Goal: Task Accomplishment & Management: Complete application form

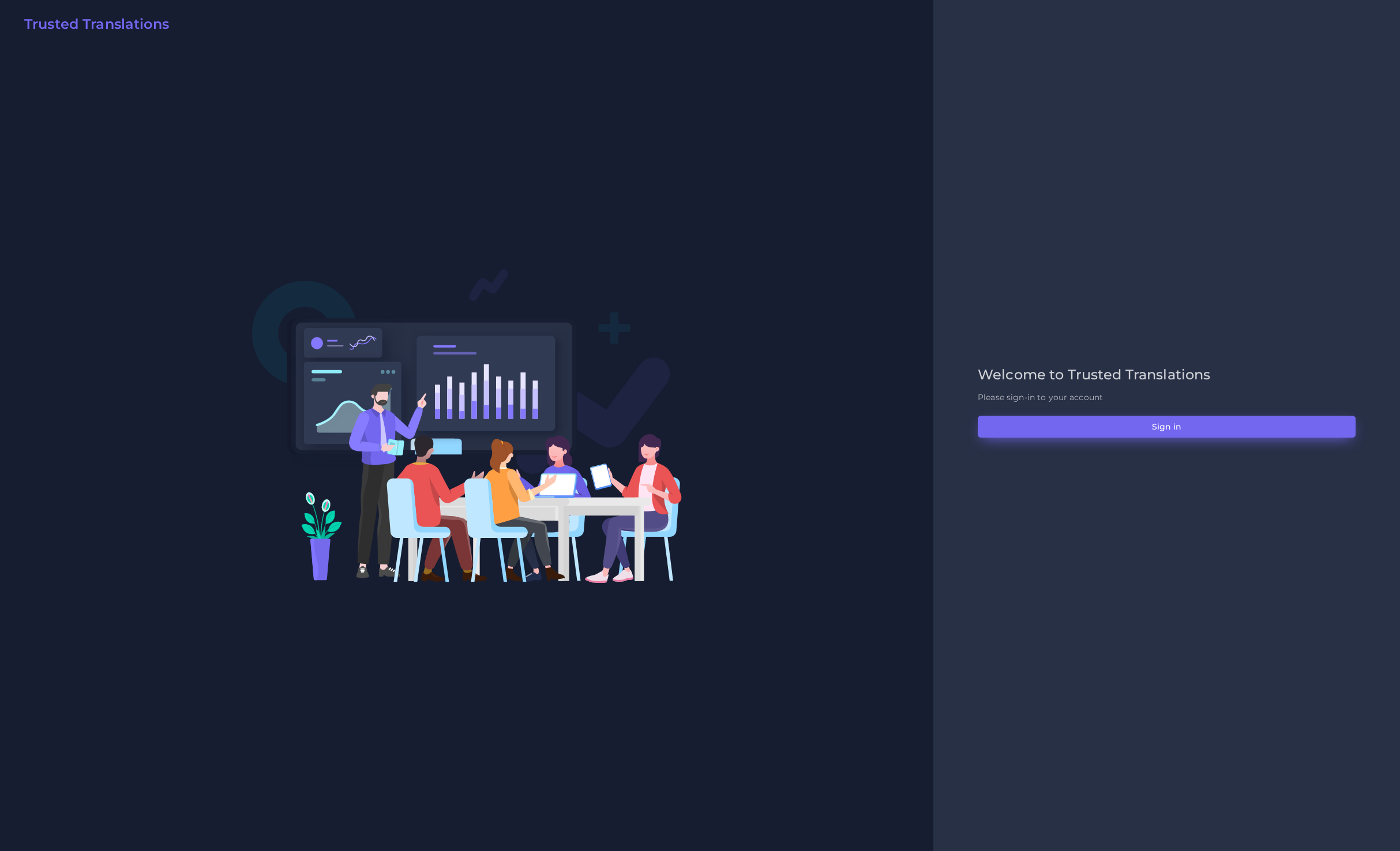
drag, startPoint x: 1105, startPoint y: 442, endPoint x: 1087, endPoint y: 437, distance: 18.7
click at [1105, 440] on div "Welcome to Trusted Translations Please sign-in to your account Sign in" at bounding box center [1166, 425] width 402 height 117
drag, startPoint x: 1160, startPoint y: 429, endPoint x: 396, endPoint y: 289, distance: 776.7
click at [1160, 429] on button "Sign in" at bounding box center [1167, 427] width 378 height 21
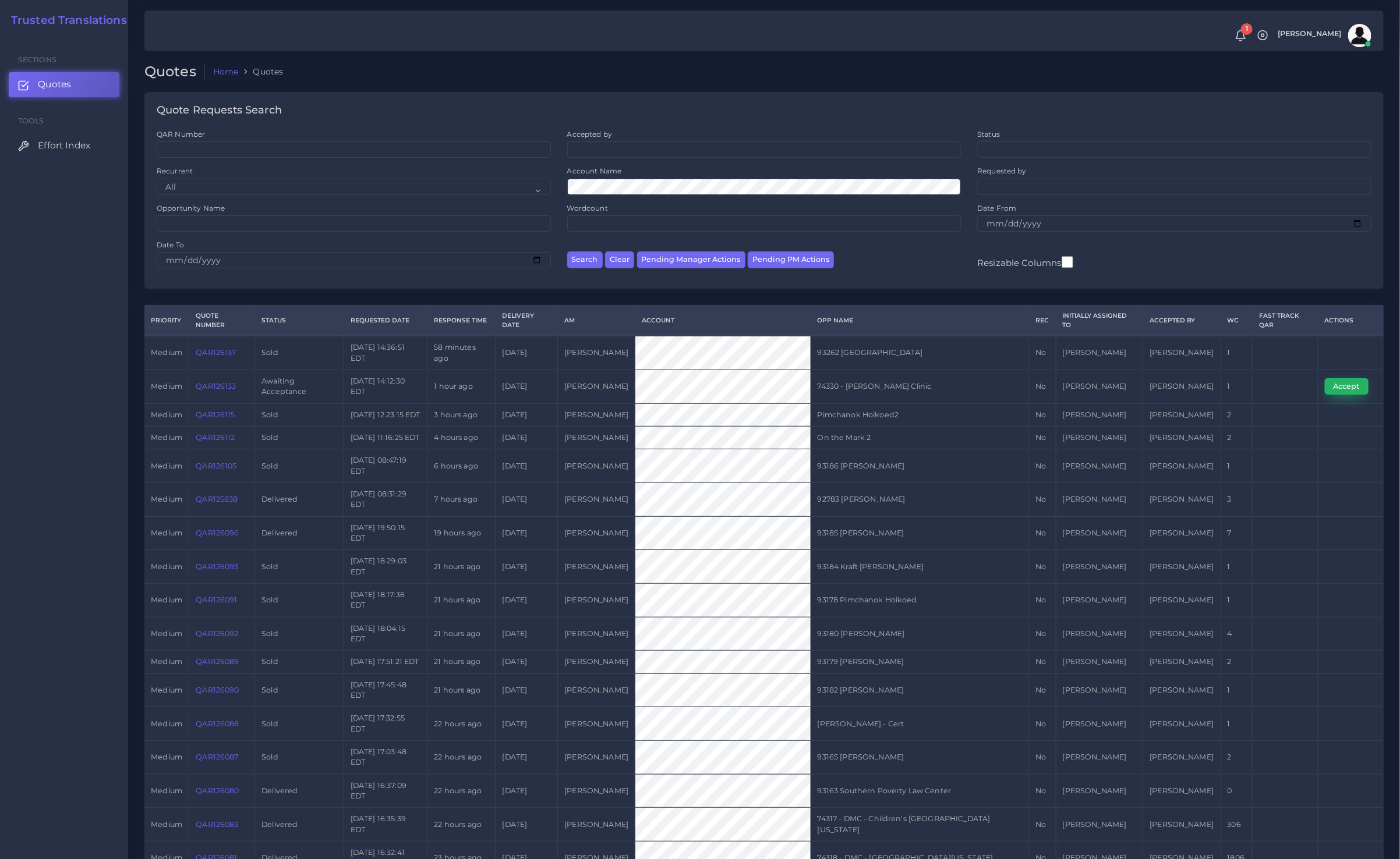
click at [1359, 394] on button "Accept" at bounding box center [1347, 387] width 43 height 17
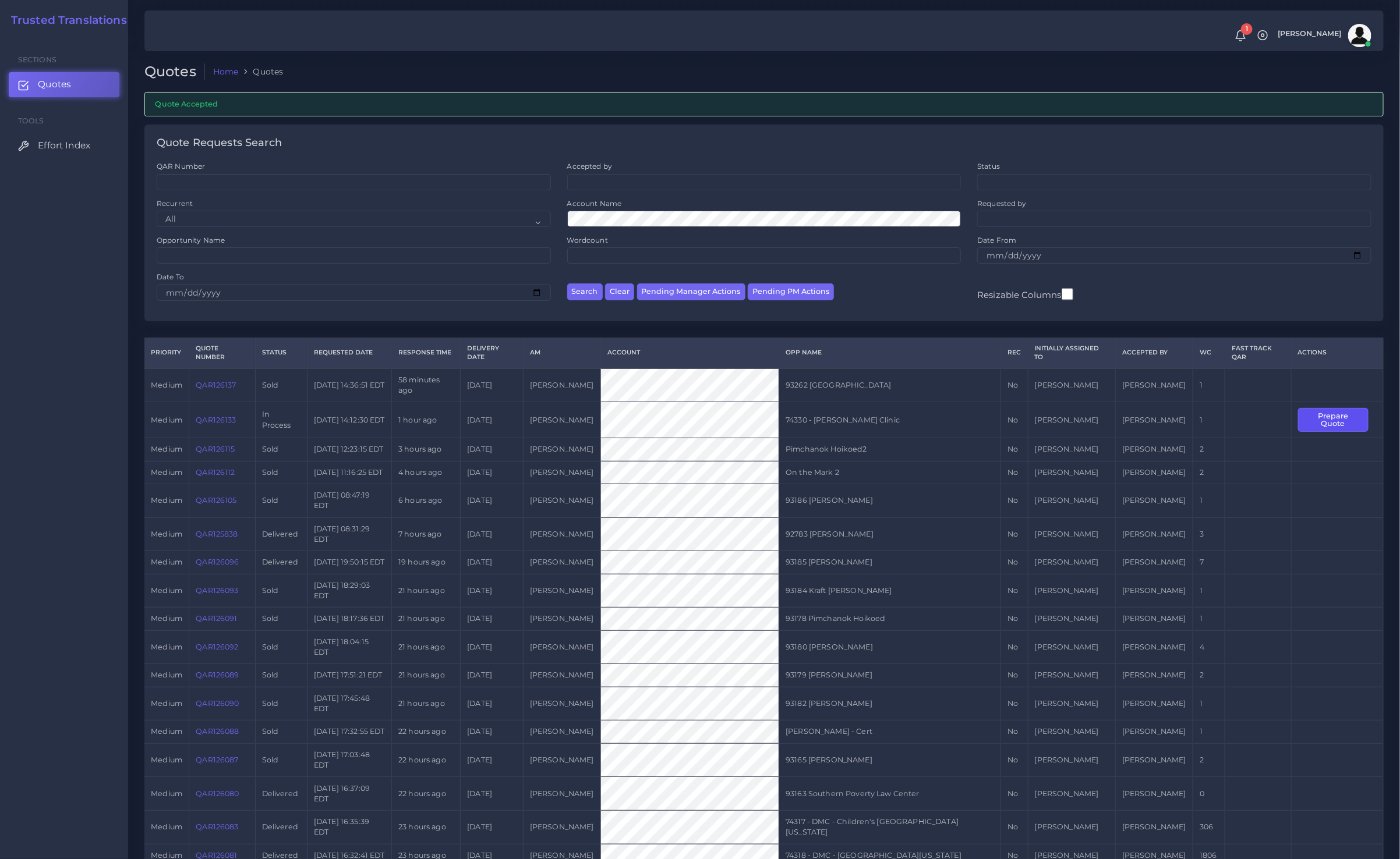
drag, startPoint x: 1316, startPoint y: 427, endPoint x: 1249, endPoint y: 286, distance: 156.1
click at [1316, 427] on button "Prepare Quote" at bounding box center [1333, 420] width 70 height 24
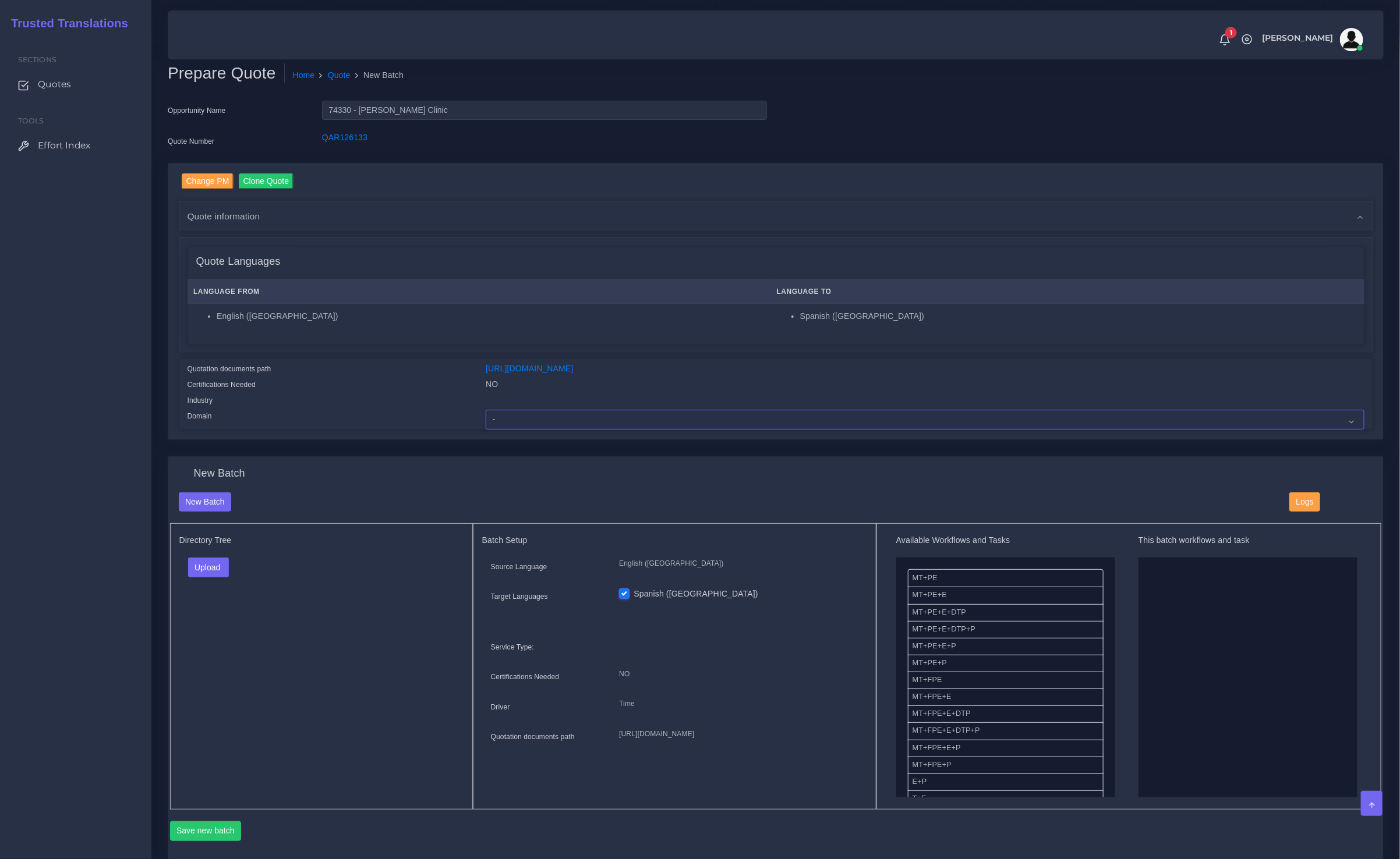
click at [568, 421] on select "- Advertising and Media Agriculture, Forestry and Fishing Architecture, Buildin…" at bounding box center [924, 420] width 878 height 20
select select "Healthcare and Health Sciences"
click at [485, 410] on select "- Advertising and Media Agriculture, Forestry and Fishing Architecture, Buildin…" at bounding box center [924, 420] width 878 height 20
click at [409, 561] on div "Upload Folder Files un/check all" at bounding box center [322, 572] width 284 height 28
click at [208, 564] on button "Upload" at bounding box center [209, 568] width 41 height 20
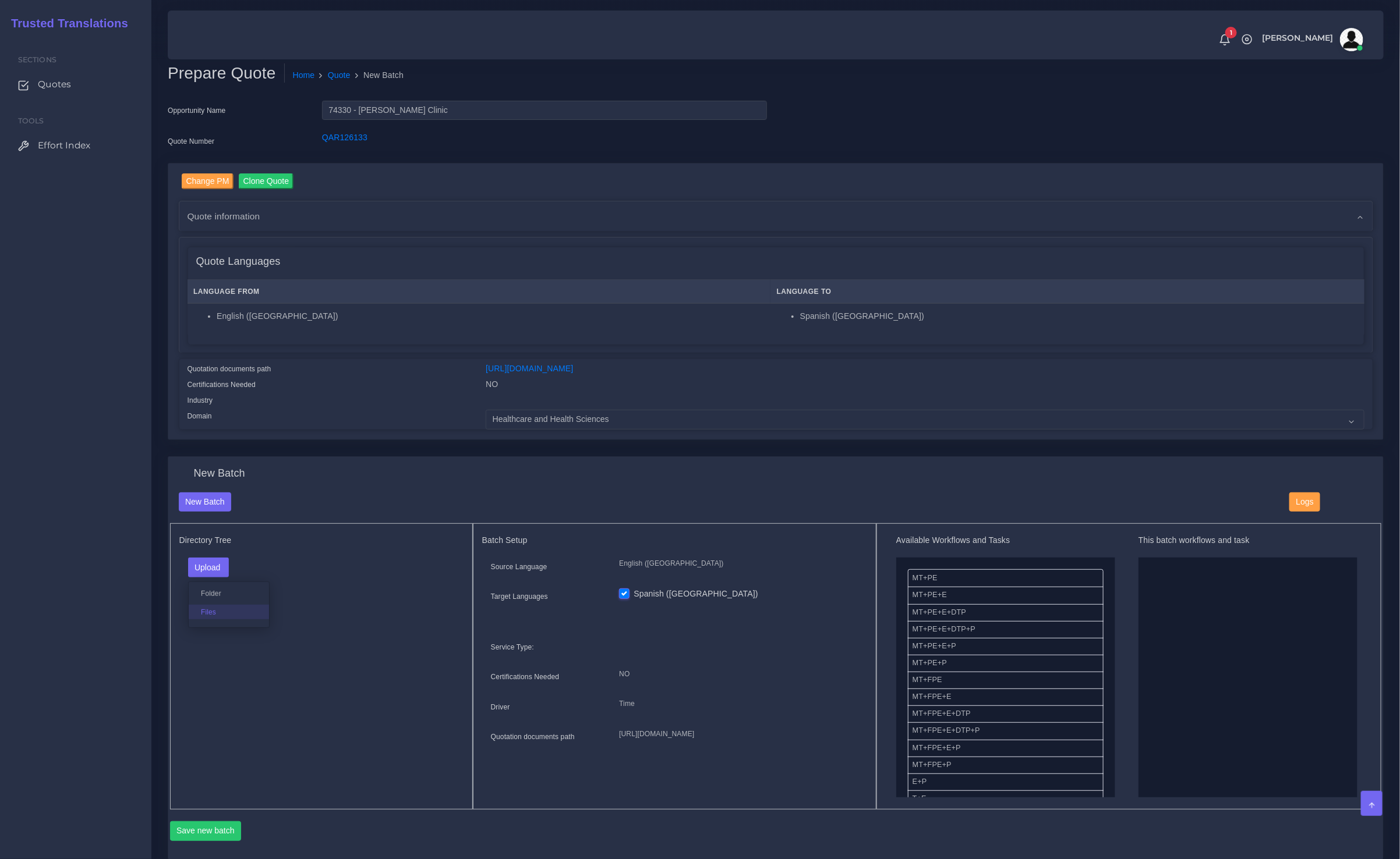
click at [201, 610] on label "Files" at bounding box center [228, 611] width 80 height 15
drag, startPoint x: 940, startPoint y: 640, endPoint x: 1096, endPoint y: 649, distance: 156.3
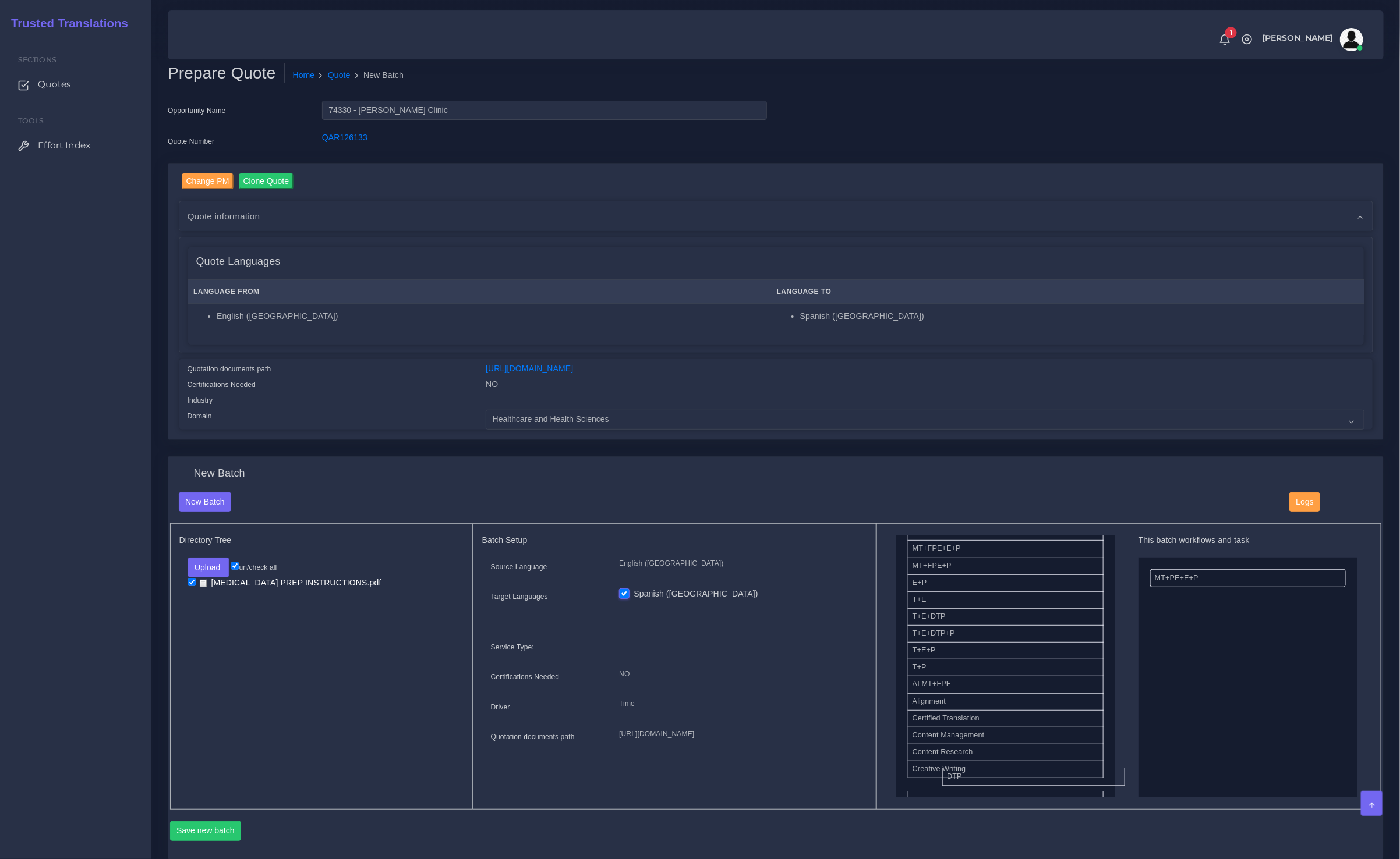
drag, startPoint x: 971, startPoint y: 778, endPoint x: 1135, endPoint y: 752, distance: 166.0
drag, startPoint x: 933, startPoint y: 736, endPoint x: 1168, endPoint y: 555, distance: 296.6
drag, startPoint x: 1176, startPoint y: 613, endPoint x: 1179, endPoint y: 553, distance: 60.1
click at [231, 832] on button "Save new batch" at bounding box center [205, 831] width 72 height 20
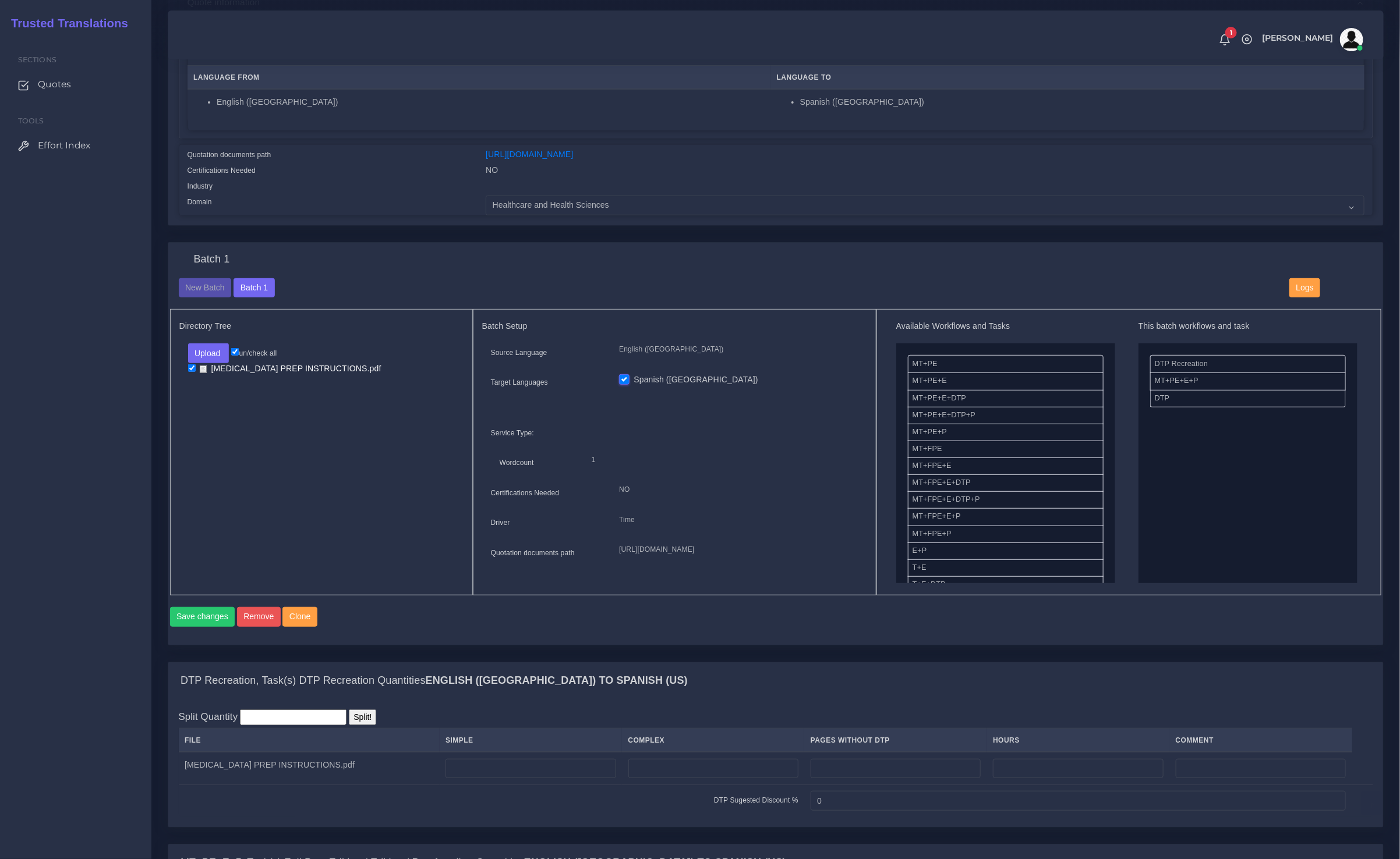
scroll to position [385, 0]
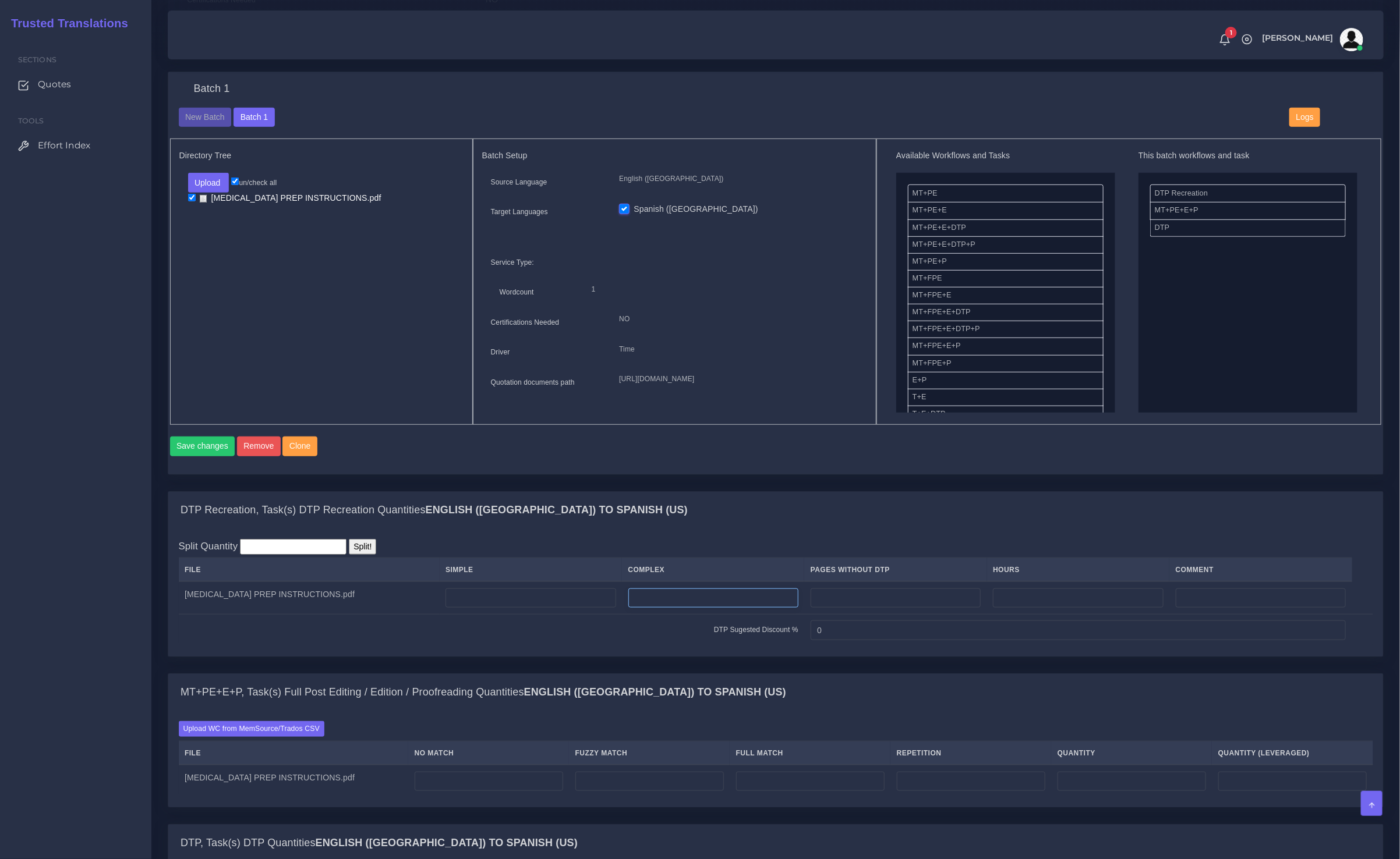
click at [655, 608] on input "number" at bounding box center [713, 599] width 170 height 20
type input "1"
drag, startPoint x: 433, startPoint y: 805, endPoint x: 498, endPoint y: 712, distance: 113.5
click at [432, 792] on input "number" at bounding box center [488, 782] width 149 height 20
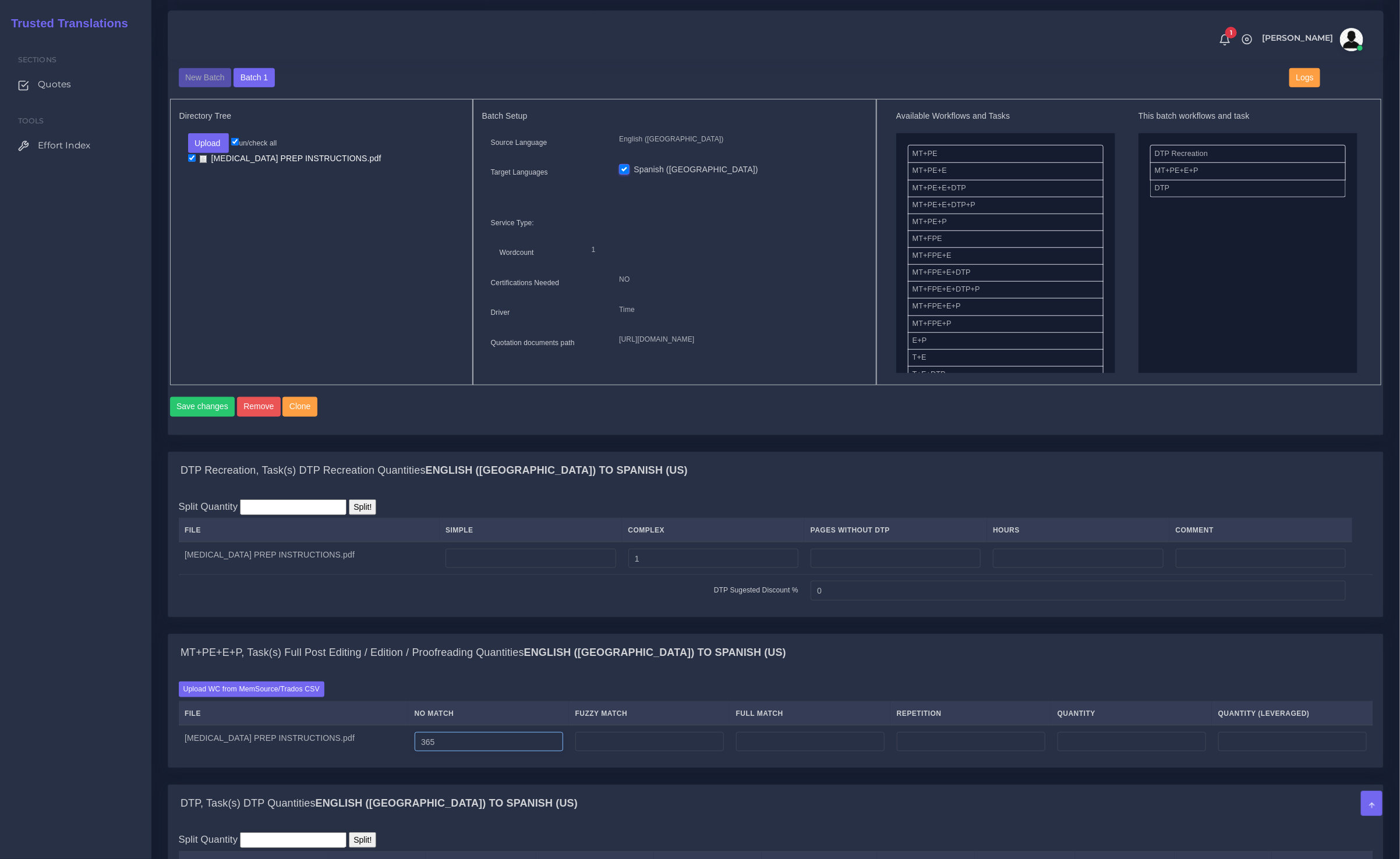
scroll to position [595, 0]
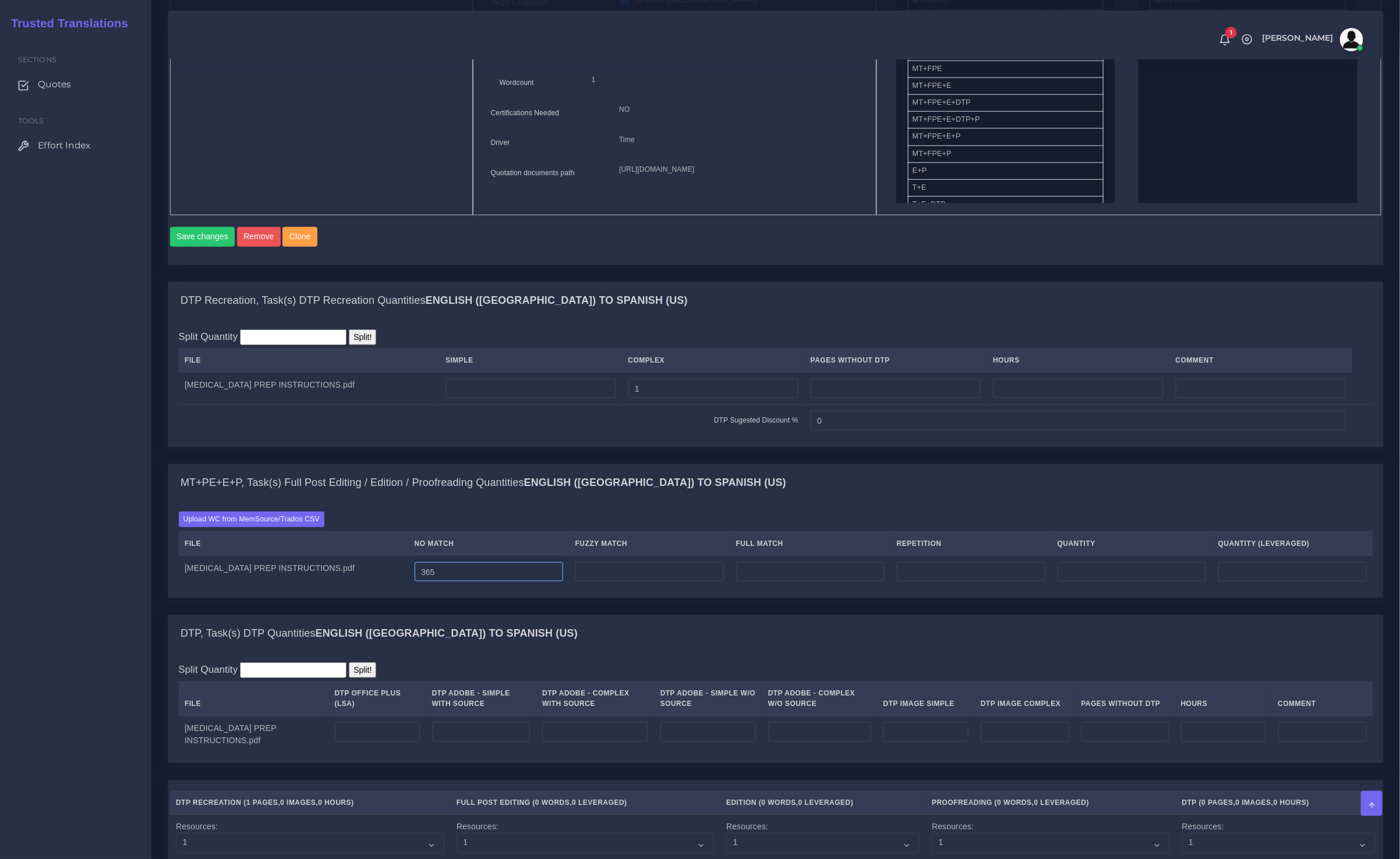
type input "365"
click at [572, 743] on input "number" at bounding box center [595, 733] width 106 height 20
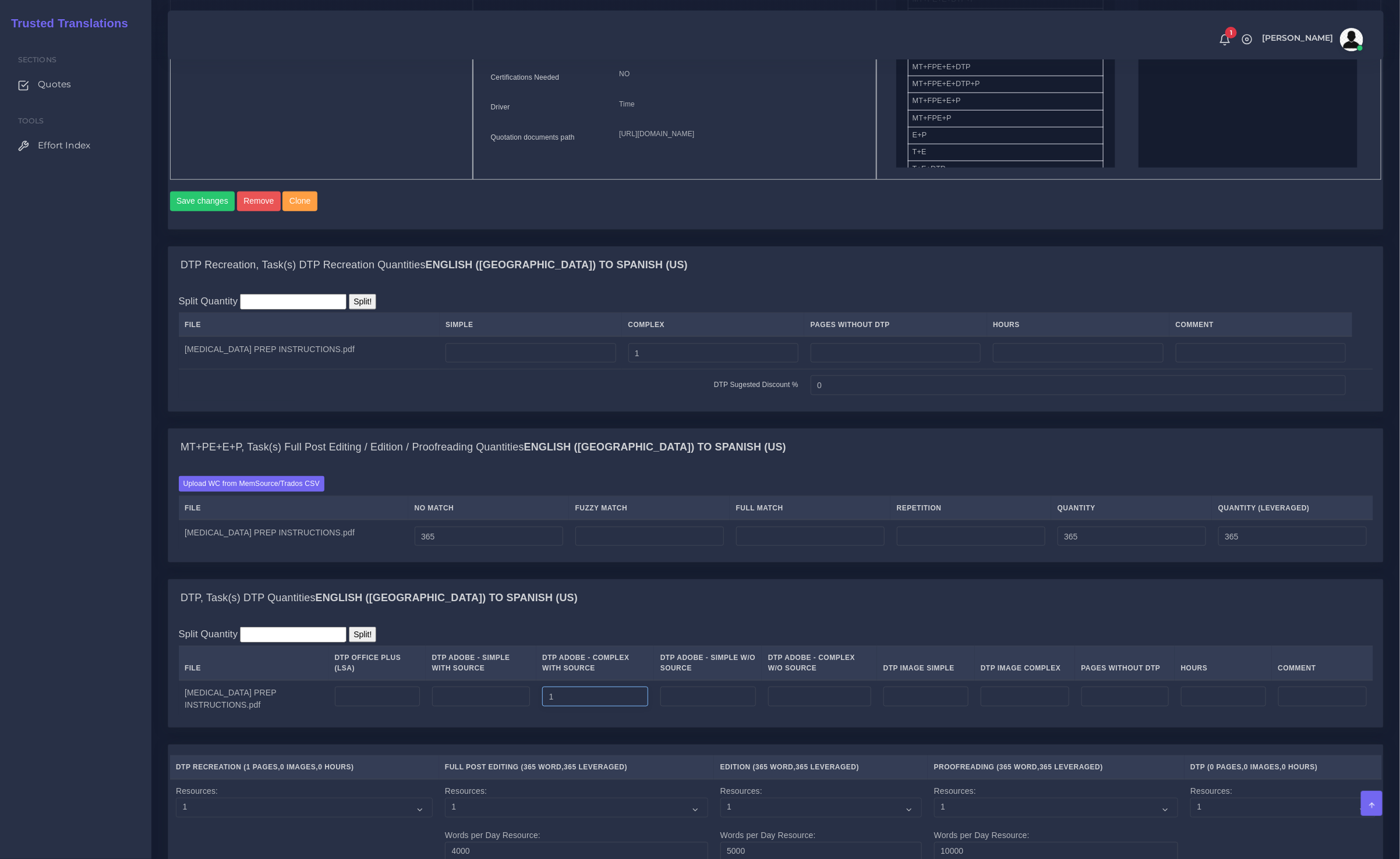
scroll to position [630, 0]
type input "1"
drag, startPoint x: 442, startPoint y: 563, endPoint x: 313, endPoint y: 548, distance: 129.9
click at [315, 548] on tr "CT SCAN PREP INSTRUCTIONS.pdf 365 365 365" at bounding box center [775, 536] width 1195 height 33
paste input "291"
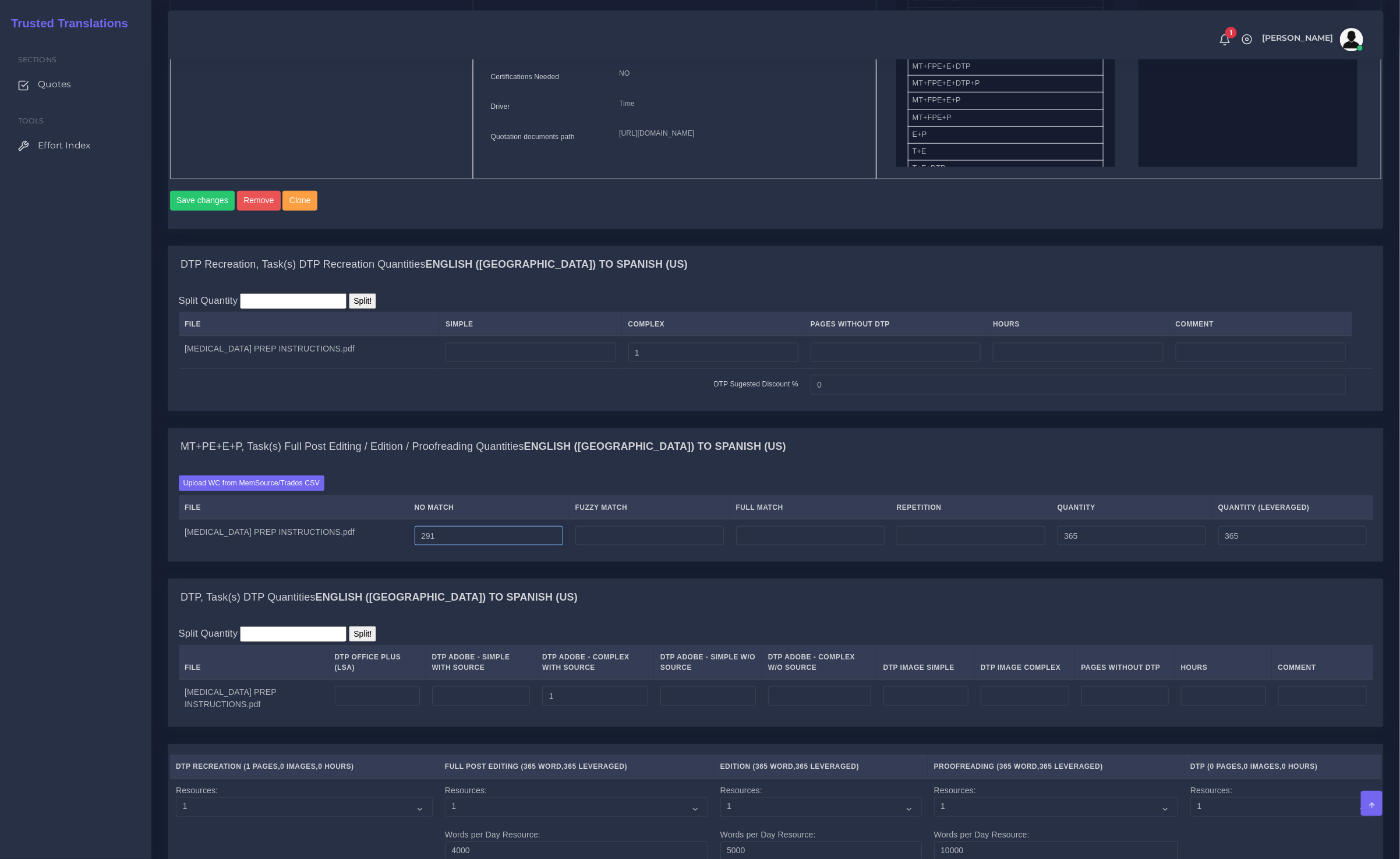
type input "291"
click at [598, 546] on input "number" at bounding box center [649, 537] width 149 height 20
paste input "62"
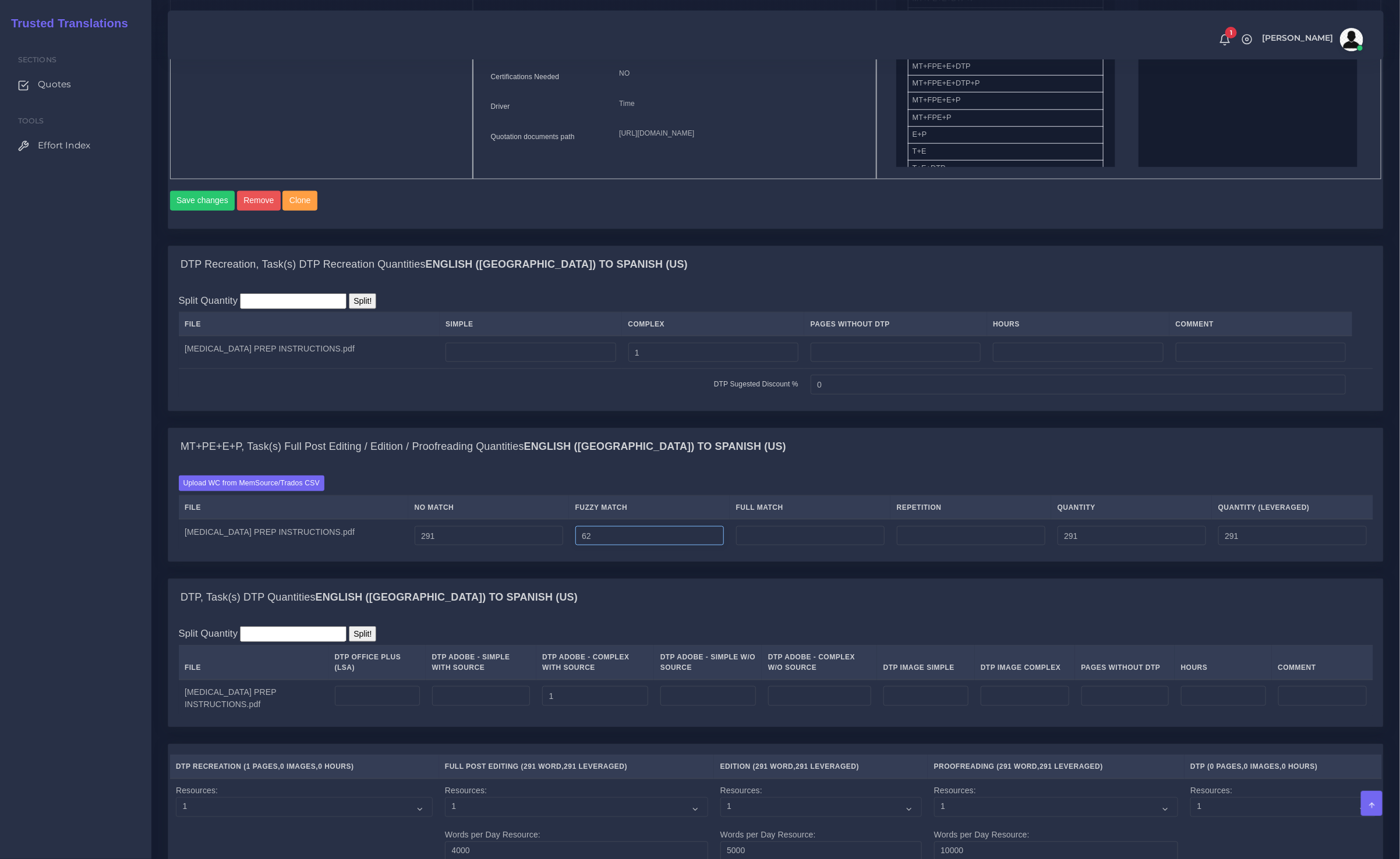
type input "62"
type input "353"
type input "322"
click at [762, 546] on input "number" at bounding box center [810, 537] width 149 height 20
type input "12"
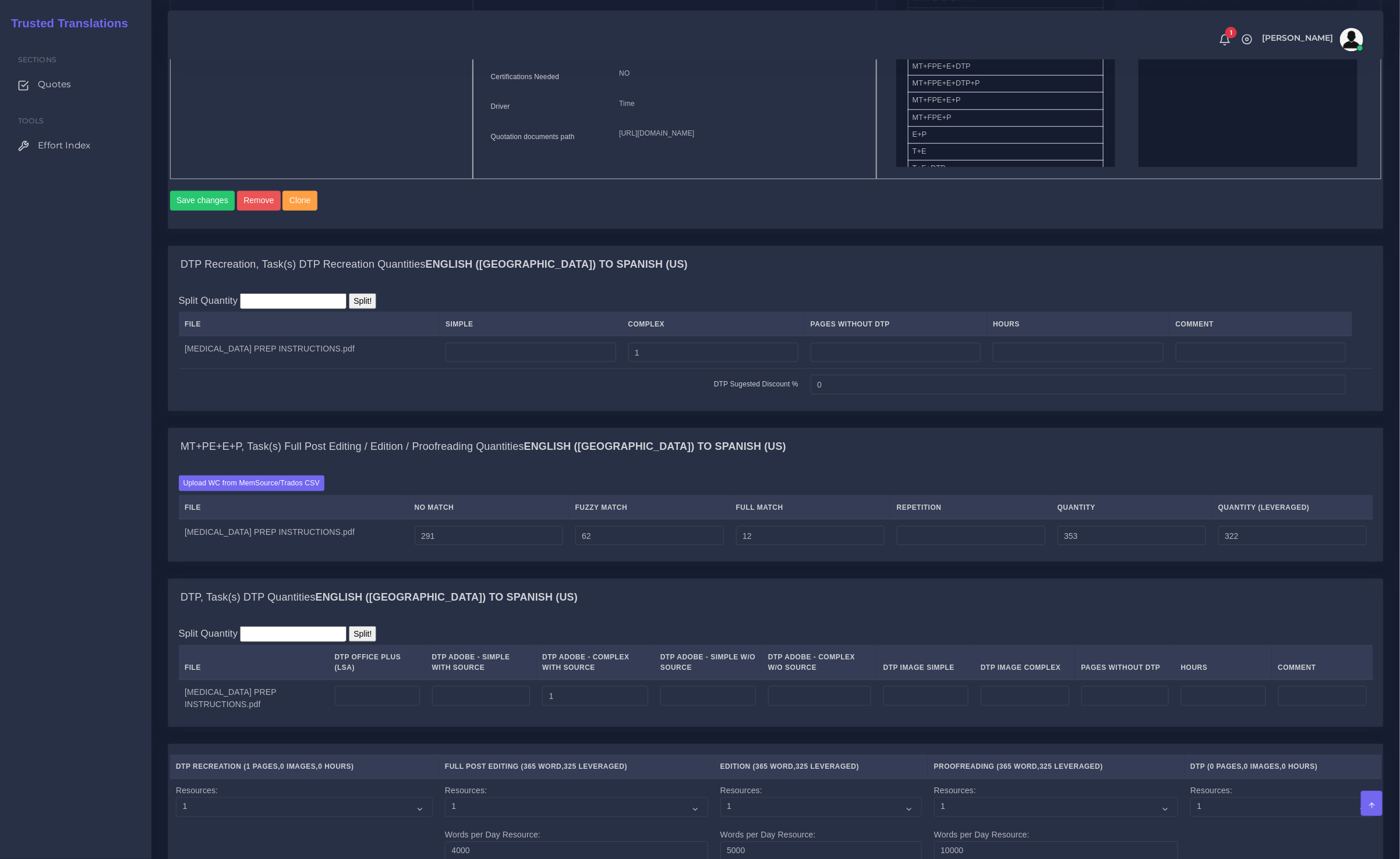
type input "365"
type input "325"
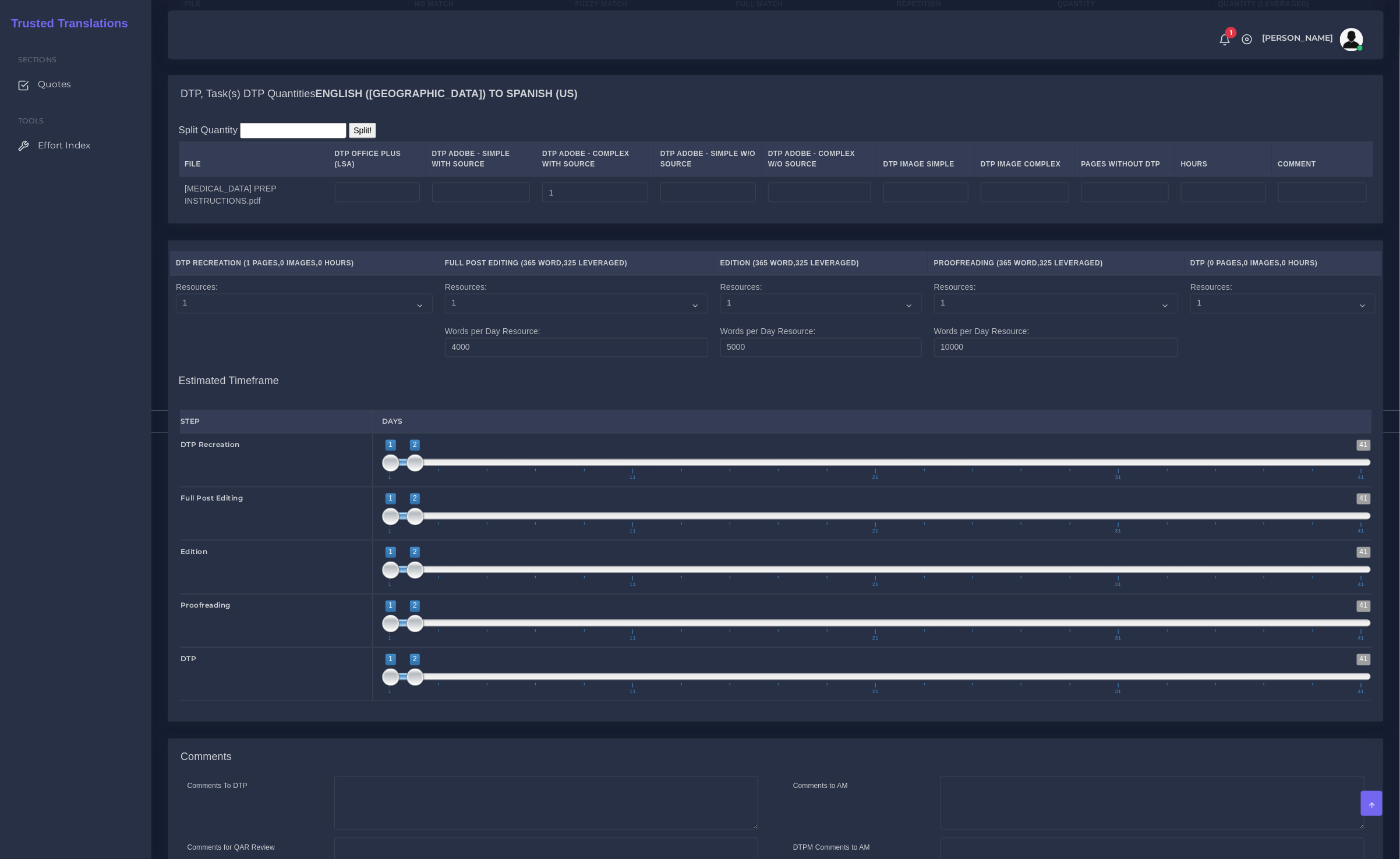
scroll to position [1290, 0]
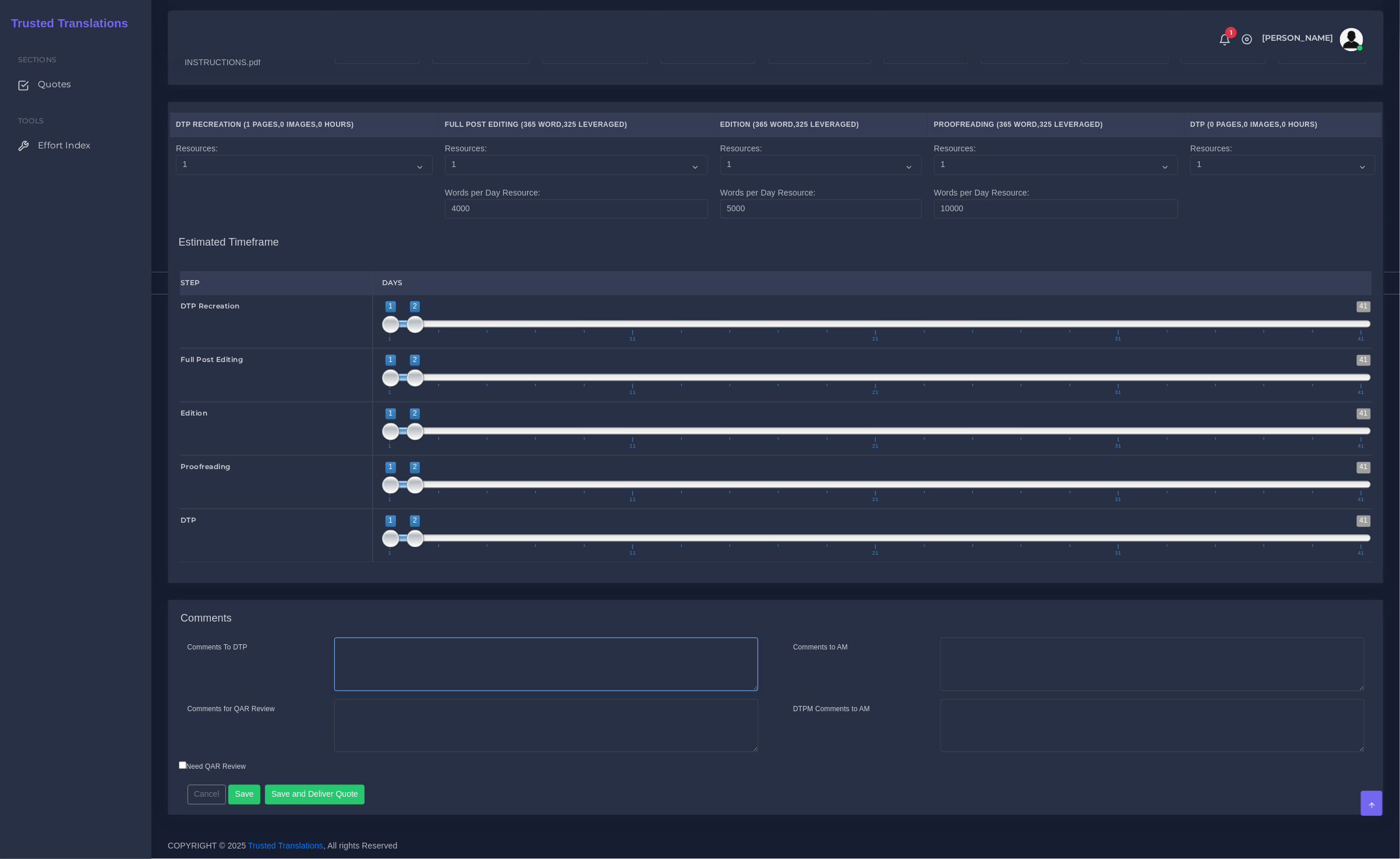
click at [382, 668] on textarea "Comments To DTP" at bounding box center [547, 665] width 424 height 53
paste textarea "Please recreate the PDF in Word. Please keep the Spanish version on one page as…"
type textarea "Please recreate the PDF in Word. Please keep the Spanish version on one page as…"
click at [309, 801] on button "Save and Deliver Quote" at bounding box center [316, 795] width 101 height 20
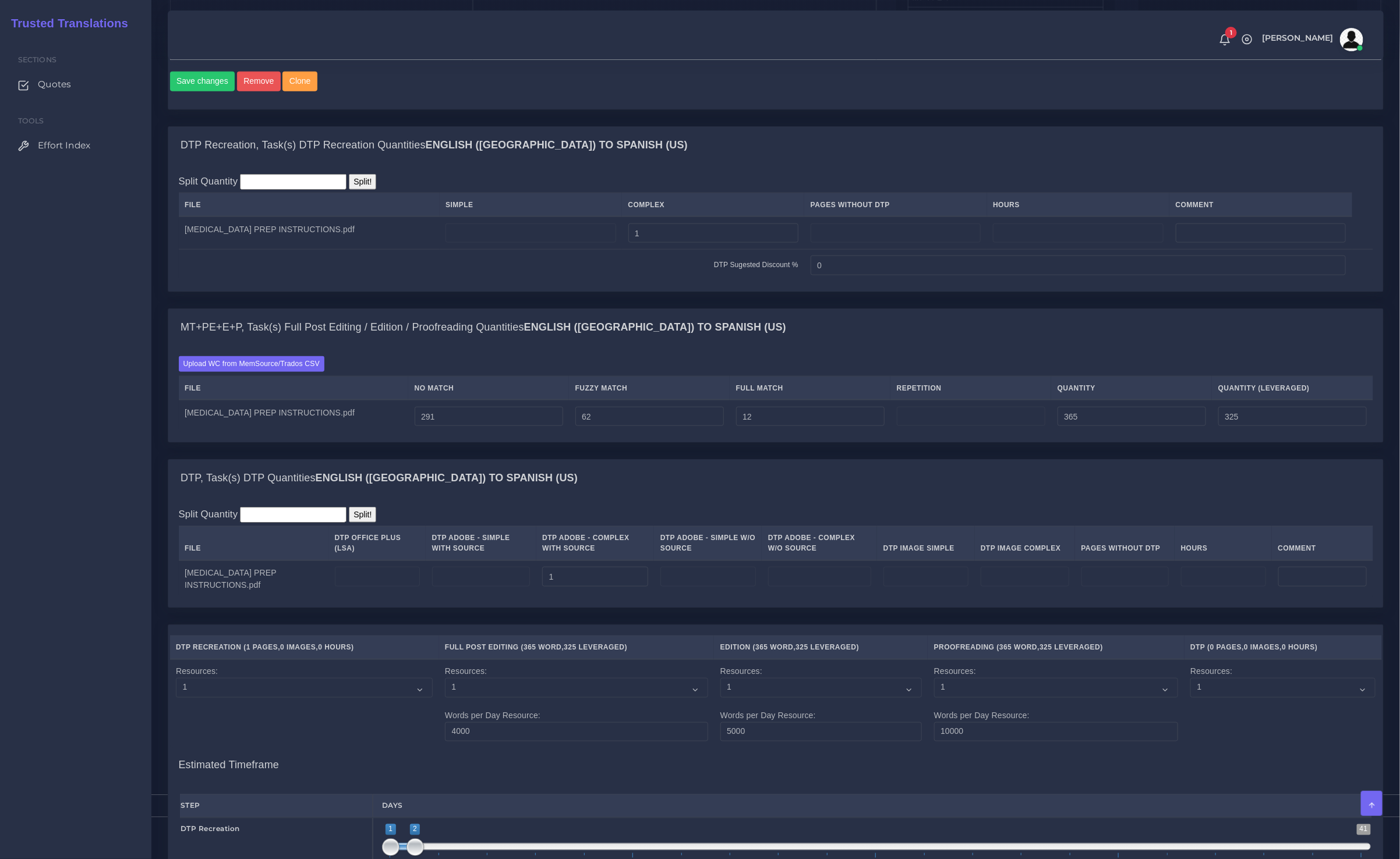
scroll to position [730, 0]
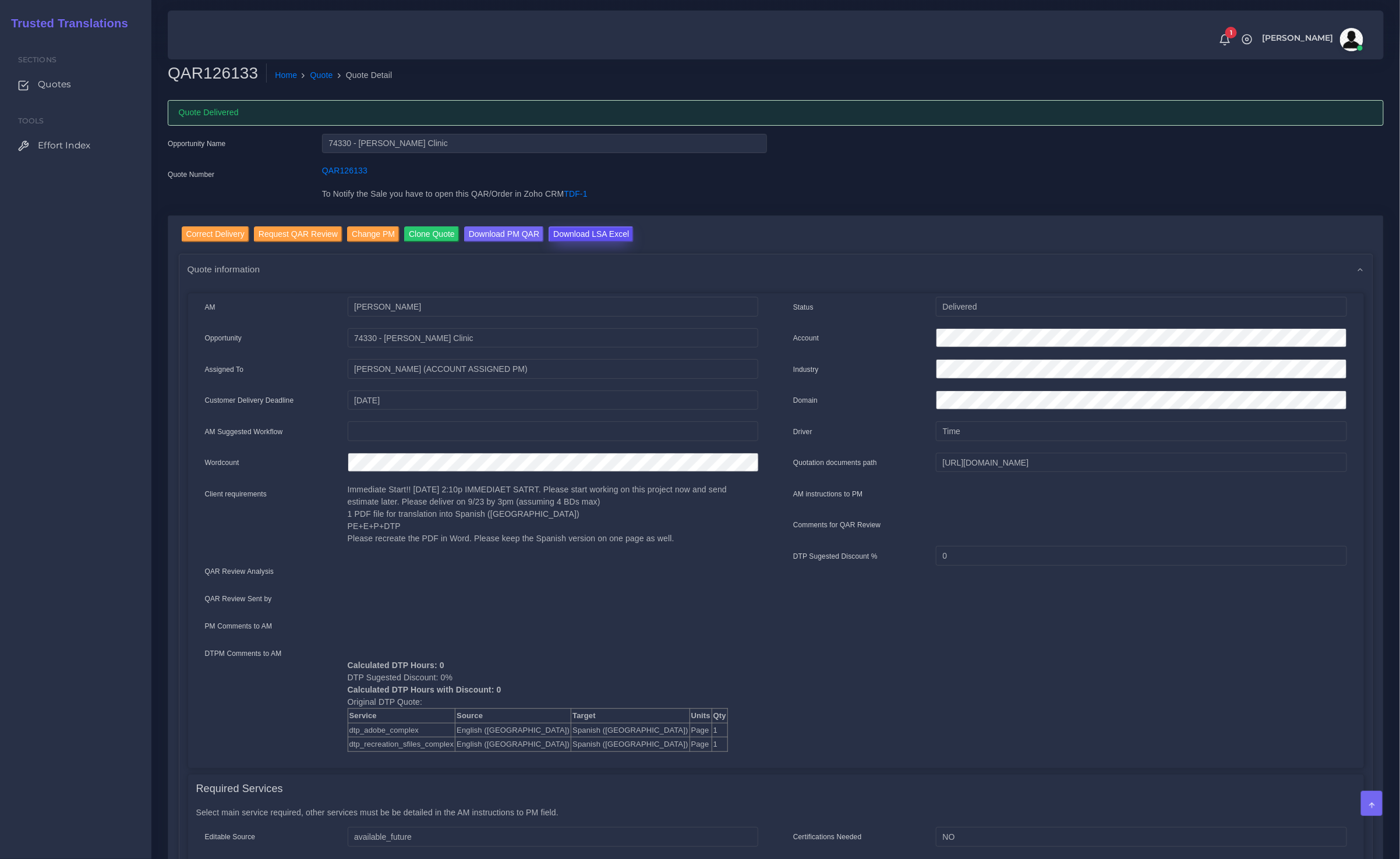
click at [579, 233] on input "Download LSA Excel" at bounding box center [591, 235] width 85 height 16
click at [315, 73] on link "Quote" at bounding box center [322, 75] width 23 height 12
